Goal: Communication & Community: Participate in discussion

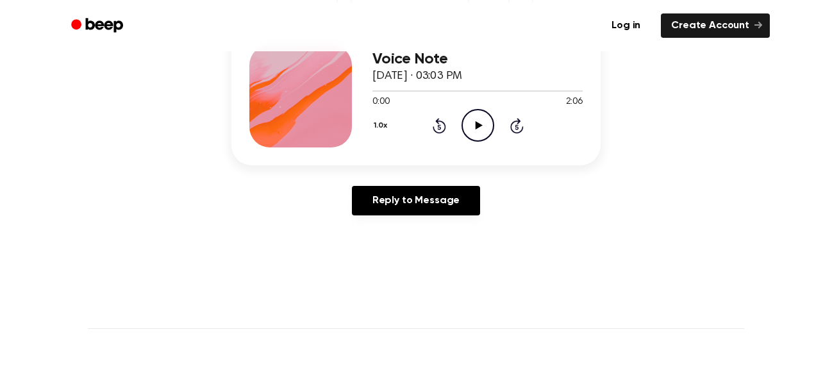
scroll to position [176, 0]
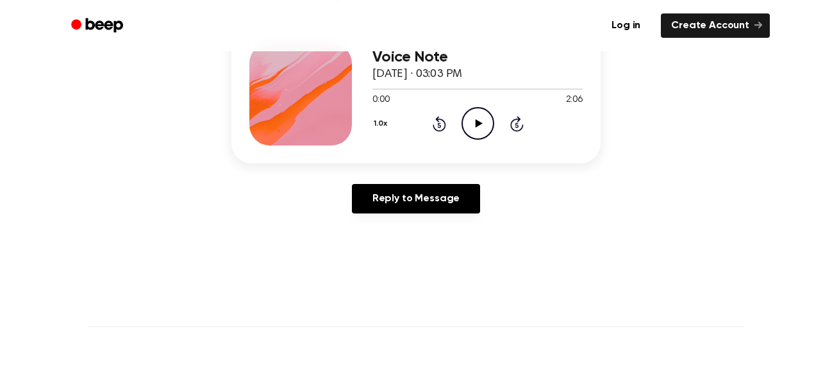
click at [376, 222] on div "Reply to Message" at bounding box center [415, 204] width 369 height 40
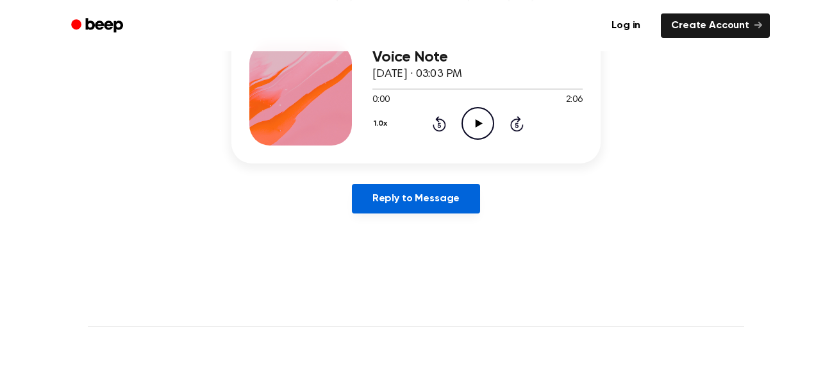
click at [377, 204] on link "Reply to Message" at bounding box center [416, 198] width 128 height 29
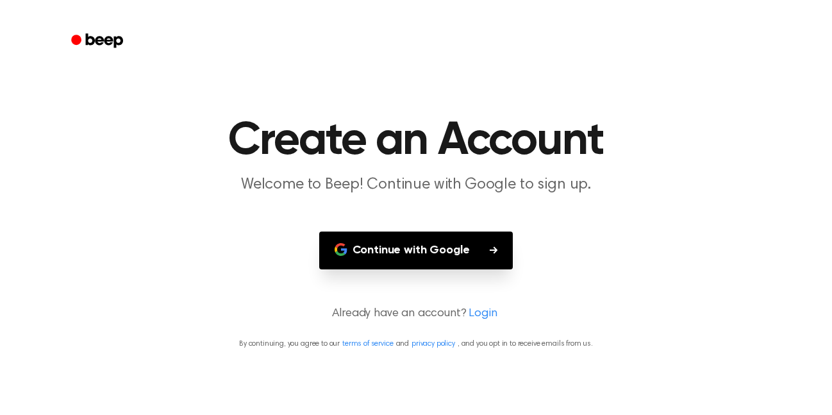
scroll to position [176, 0]
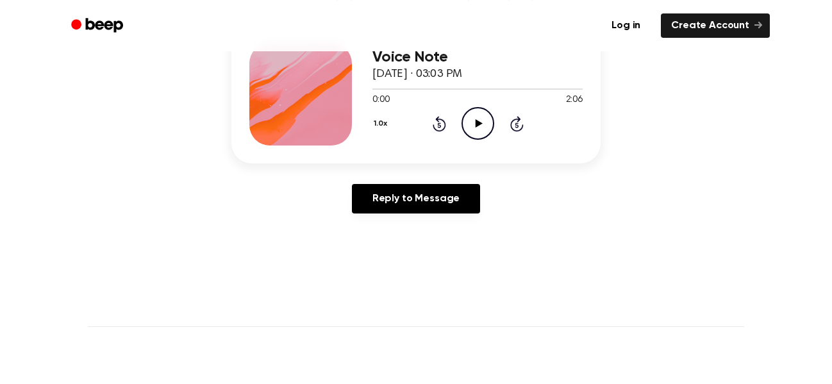
click at [484, 124] on icon "Play Audio" at bounding box center [477, 123] width 33 height 33
click at [484, 124] on icon "Pause Audio" at bounding box center [477, 123] width 33 height 33
click at [482, 128] on icon "Play Audio" at bounding box center [477, 123] width 33 height 33
click at [477, 124] on icon "Pause Audio" at bounding box center [477, 123] width 33 height 33
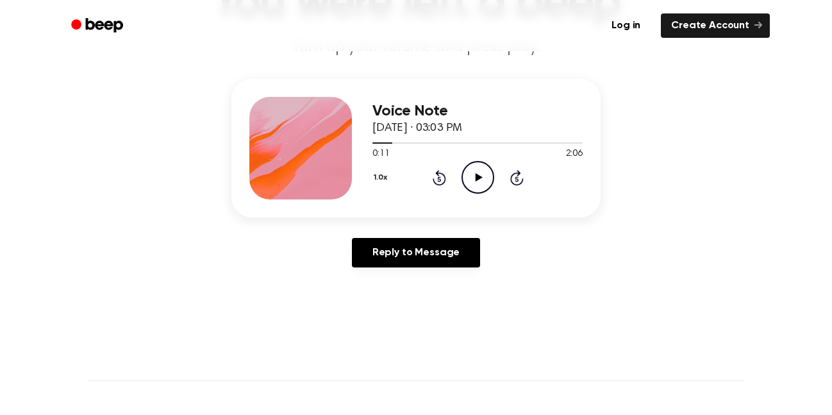
scroll to position [110, 0]
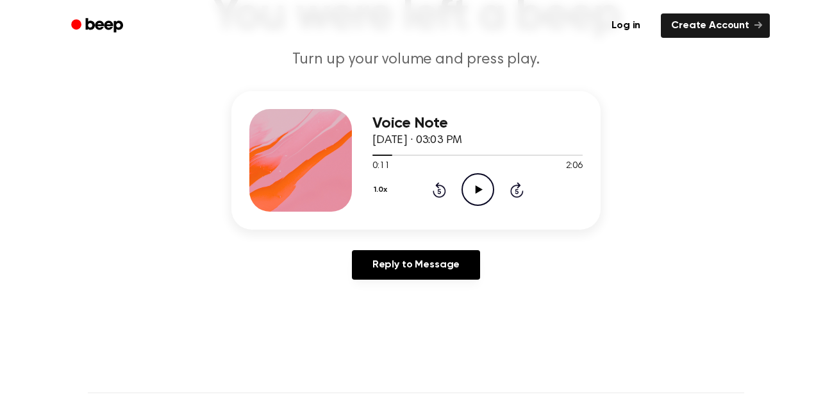
click at [476, 180] on icon "Play Audio" at bounding box center [477, 189] width 33 height 33
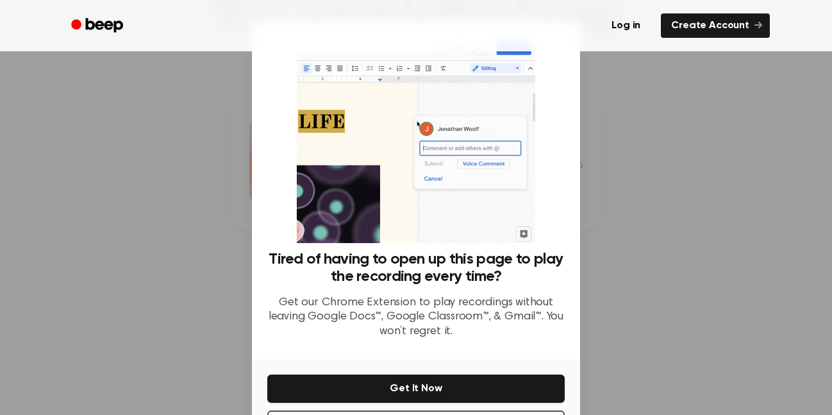
click at [608, 151] on div at bounding box center [416, 207] width 832 height 415
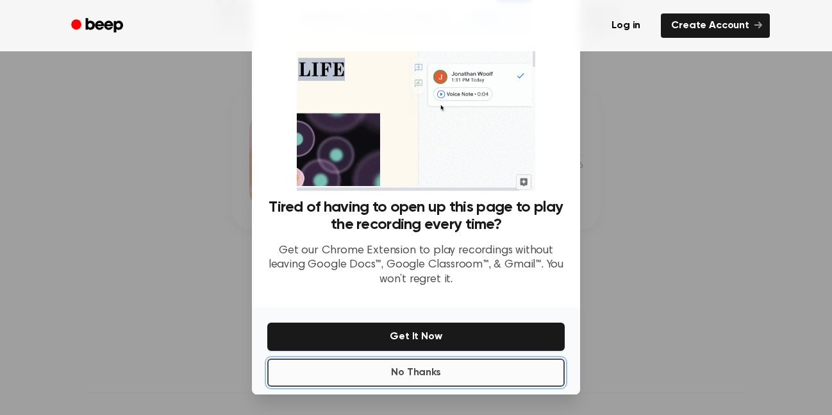
click at [473, 370] on button "No Thanks" at bounding box center [415, 372] width 297 height 28
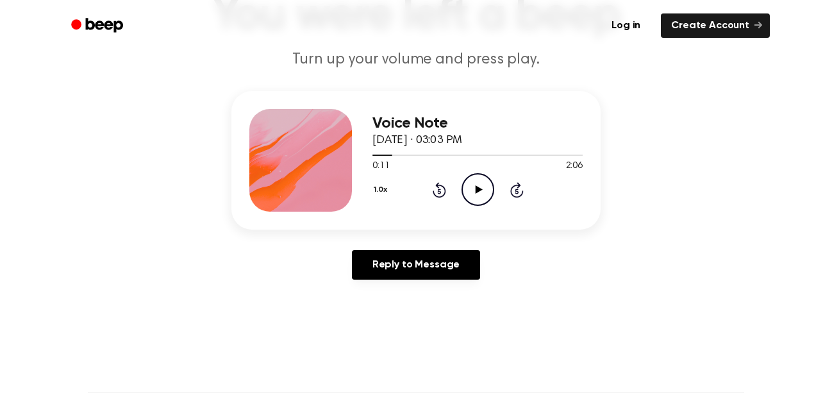
click at [468, 197] on icon "Play Audio" at bounding box center [477, 189] width 33 height 33
click at [475, 192] on icon at bounding box center [478, 189] width 6 height 8
click at [475, 192] on icon "Play Audio" at bounding box center [477, 189] width 33 height 33
